Goal: Task Accomplishment & Management: Manage account settings

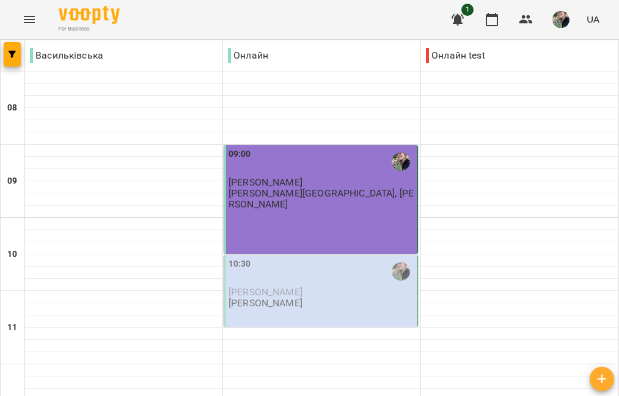
scroll to position [81, 0]
click at [291, 258] on div "10:30" at bounding box center [321, 272] width 186 height 28
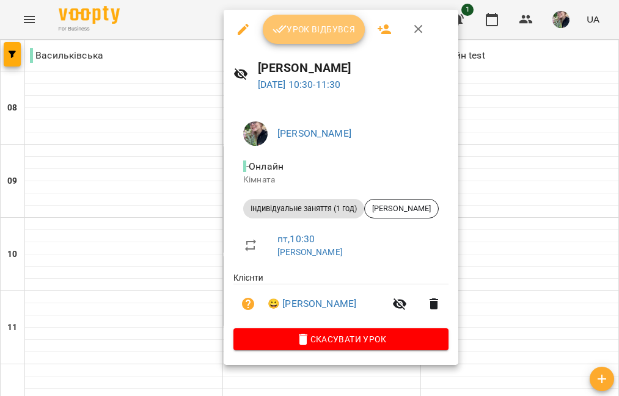
click at [329, 25] on span "Урок відбувся" at bounding box center [313, 29] width 83 height 15
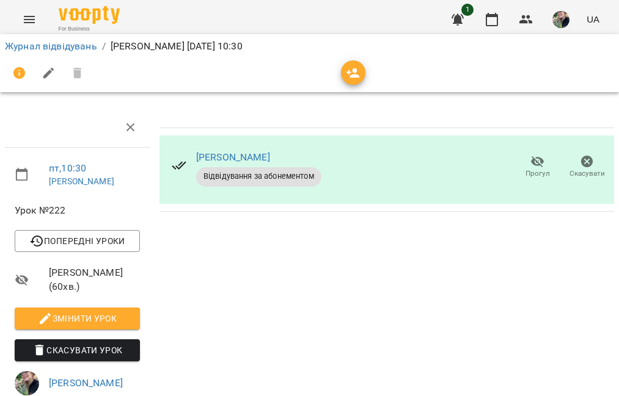
click at [51, 53] on li "Журнал відвідувань" at bounding box center [51, 46] width 92 height 15
click at [56, 46] on link "Журнал відвідувань" at bounding box center [51, 46] width 92 height 12
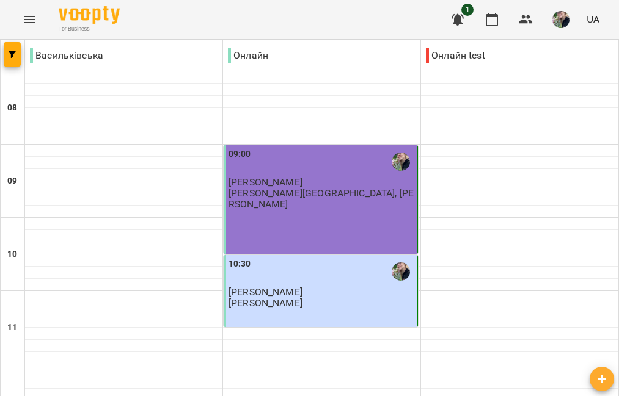
scroll to position [855, 0]
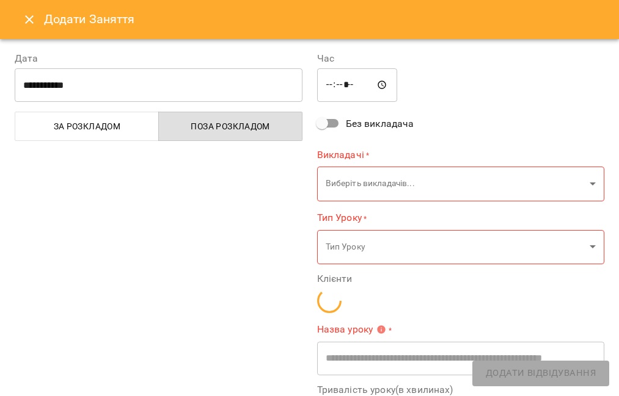
type input "**********"
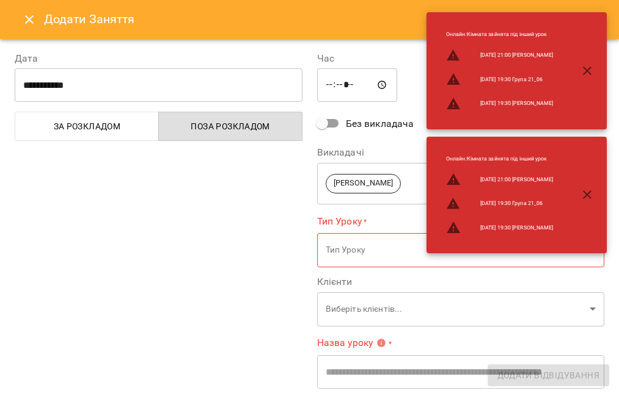
click at [22, 28] on button "Close" at bounding box center [29, 19] width 29 height 29
